Goal: Information Seeking & Learning: Learn about a topic

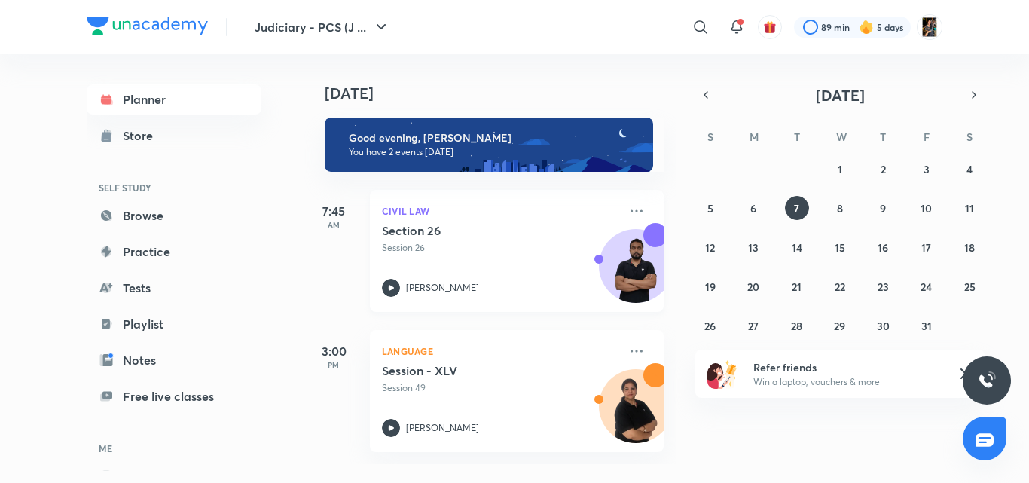
click at [470, 250] on p "Session 26" at bounding box center [500, 248] width 236 height 14
